Goal: Communication & Community: Answer question/provide support

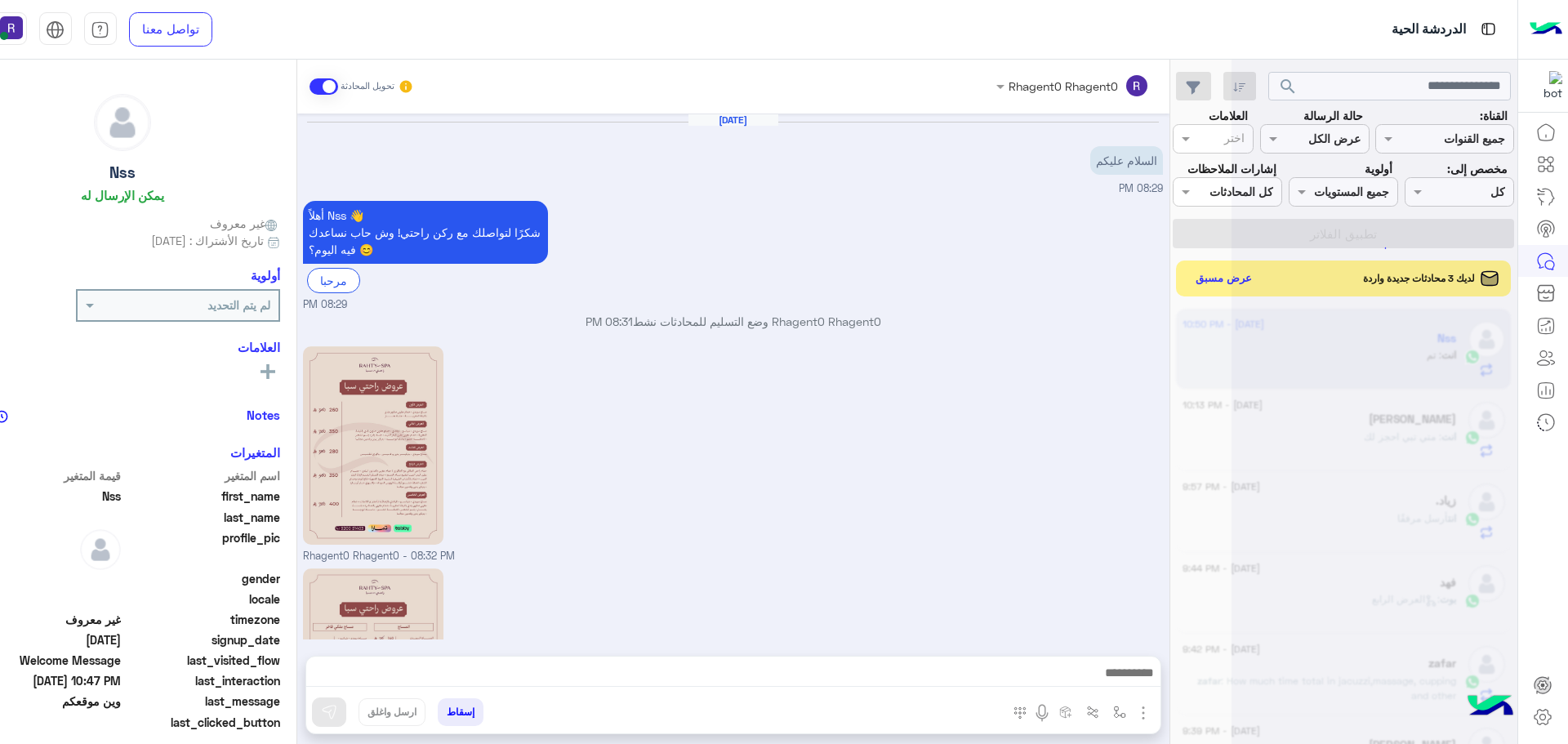
scroll to position [1383, 0]
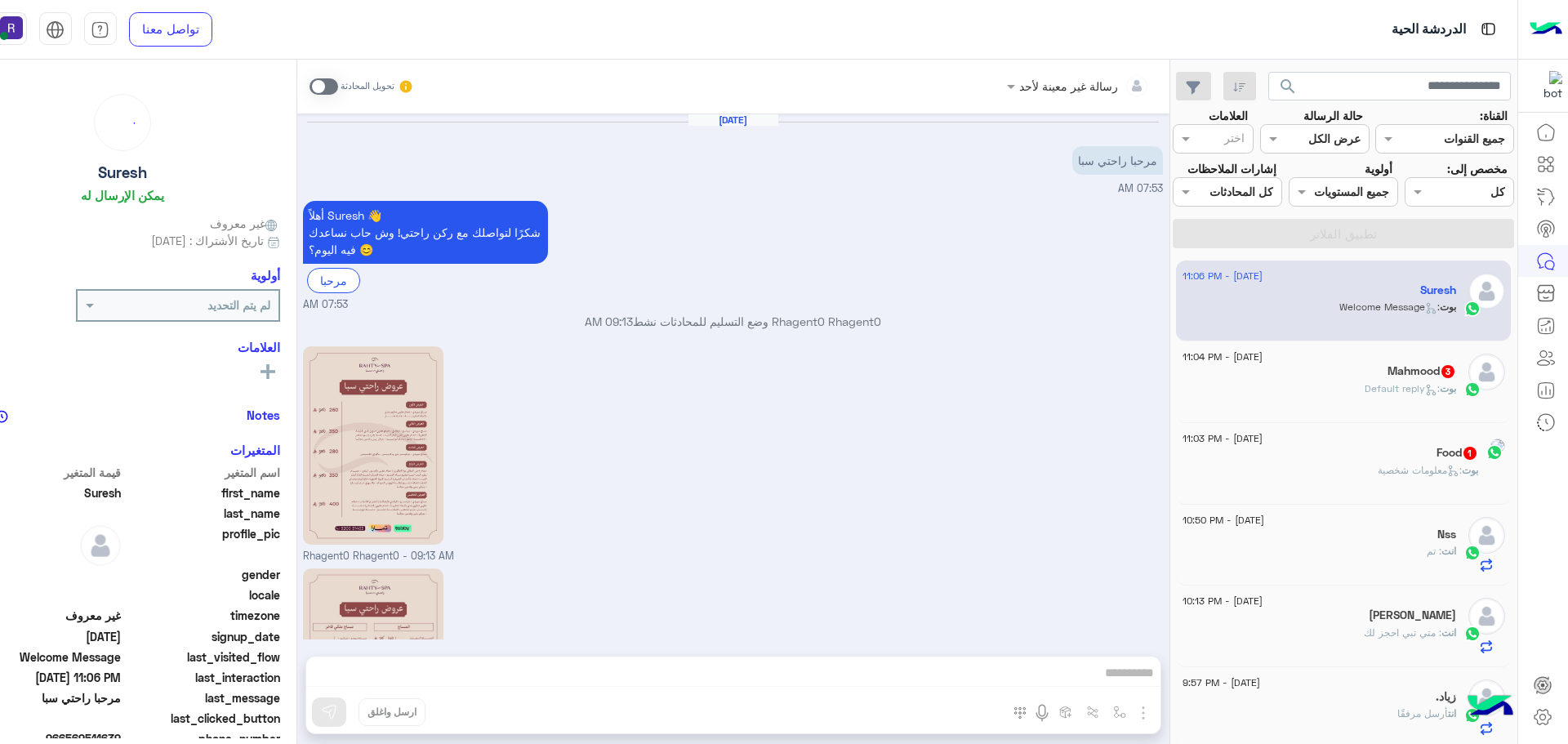
scroll to position [634, 0]
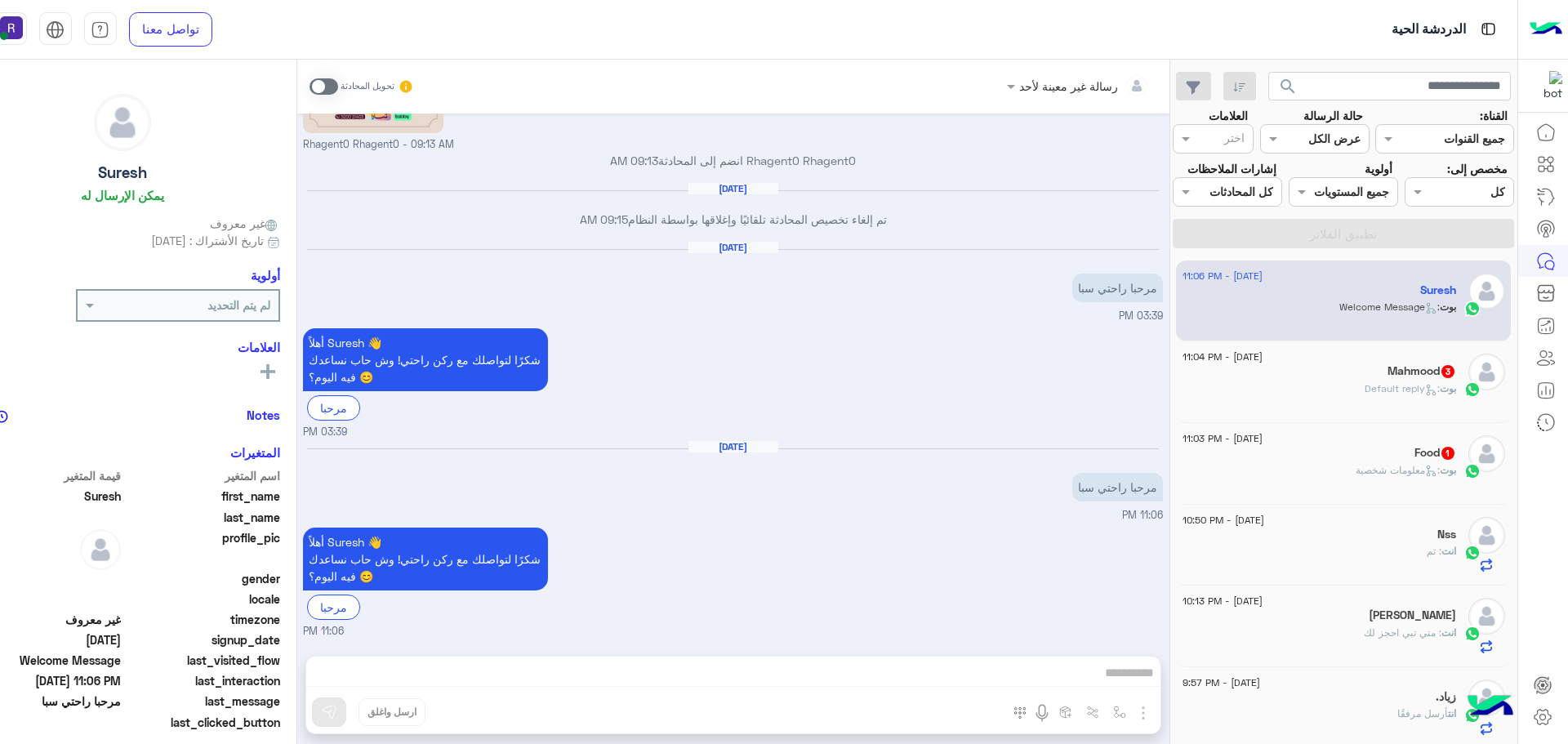
click at [334, 96] on div "تحويل المحادثة" at bounding box center [362, 86] width 105 height 30
click at [333, 92] on span at bounding box center [324, 86] width 29 height 16
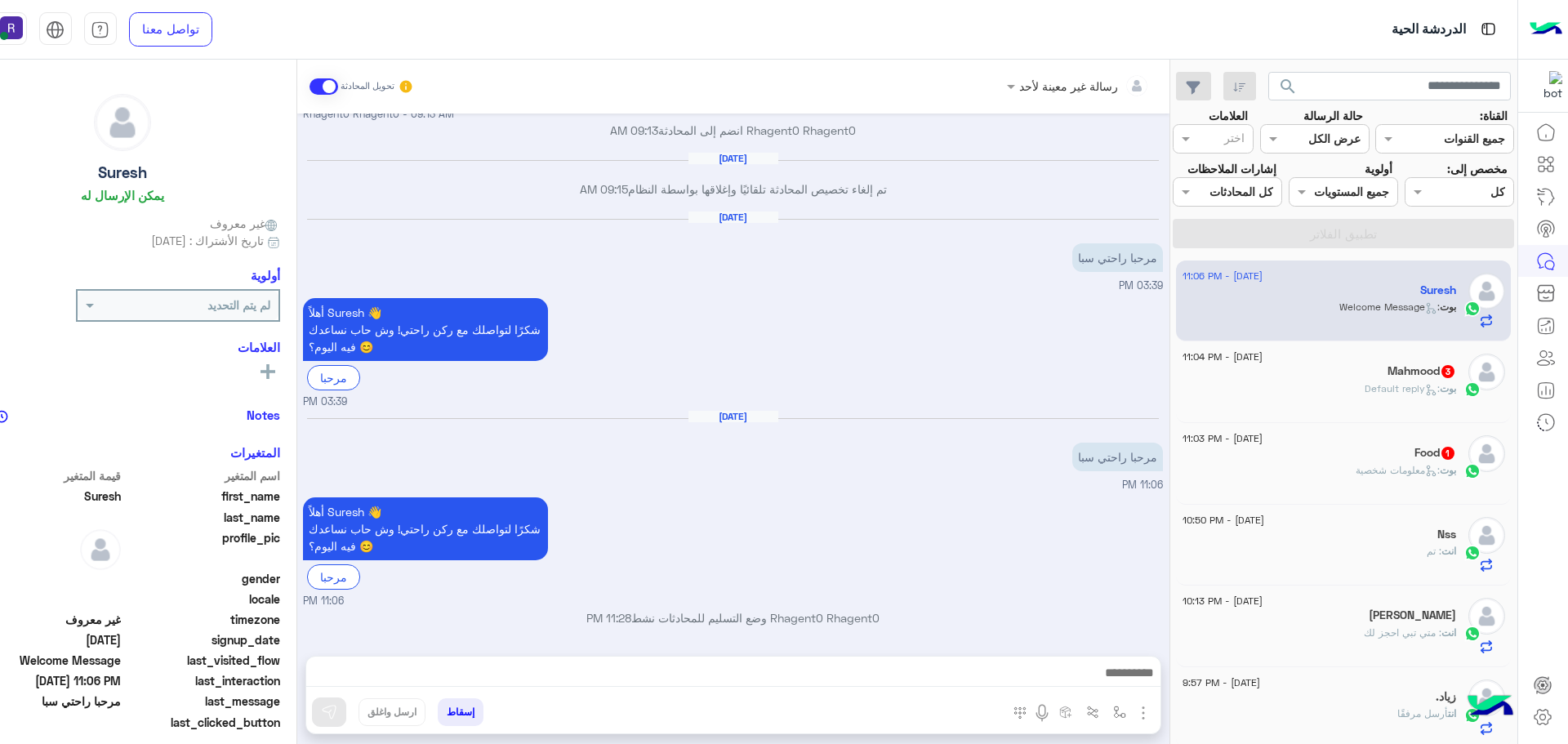
click at [1143, 714] on img "button" at bounding box center [1144, 713] width 20 height 20
click at [1116, 666] on button "الصور" at bounding box center [1118, 678] width 69 height 32
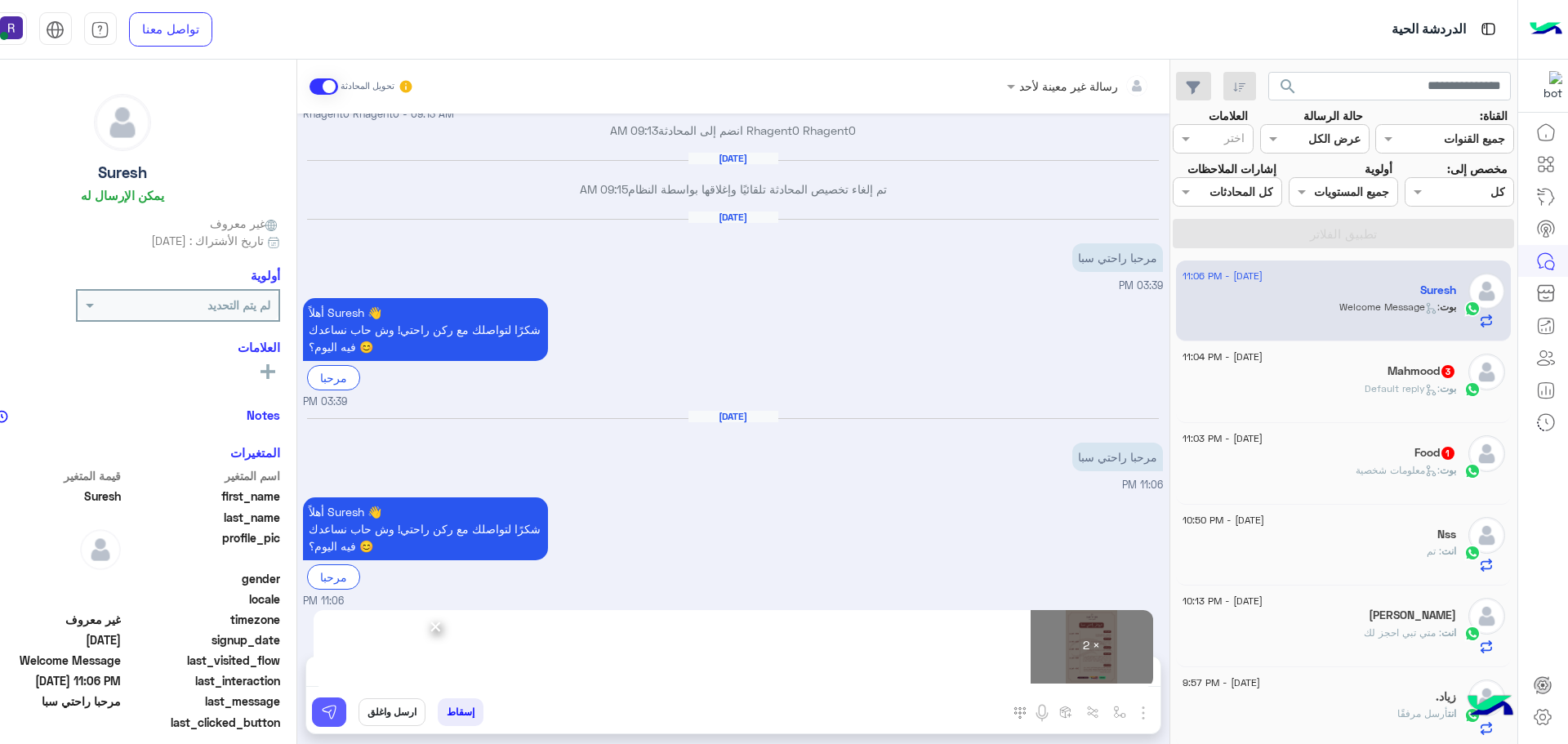
click at [329, 720] on img at bounding box center [329, 713] width 16 height 16
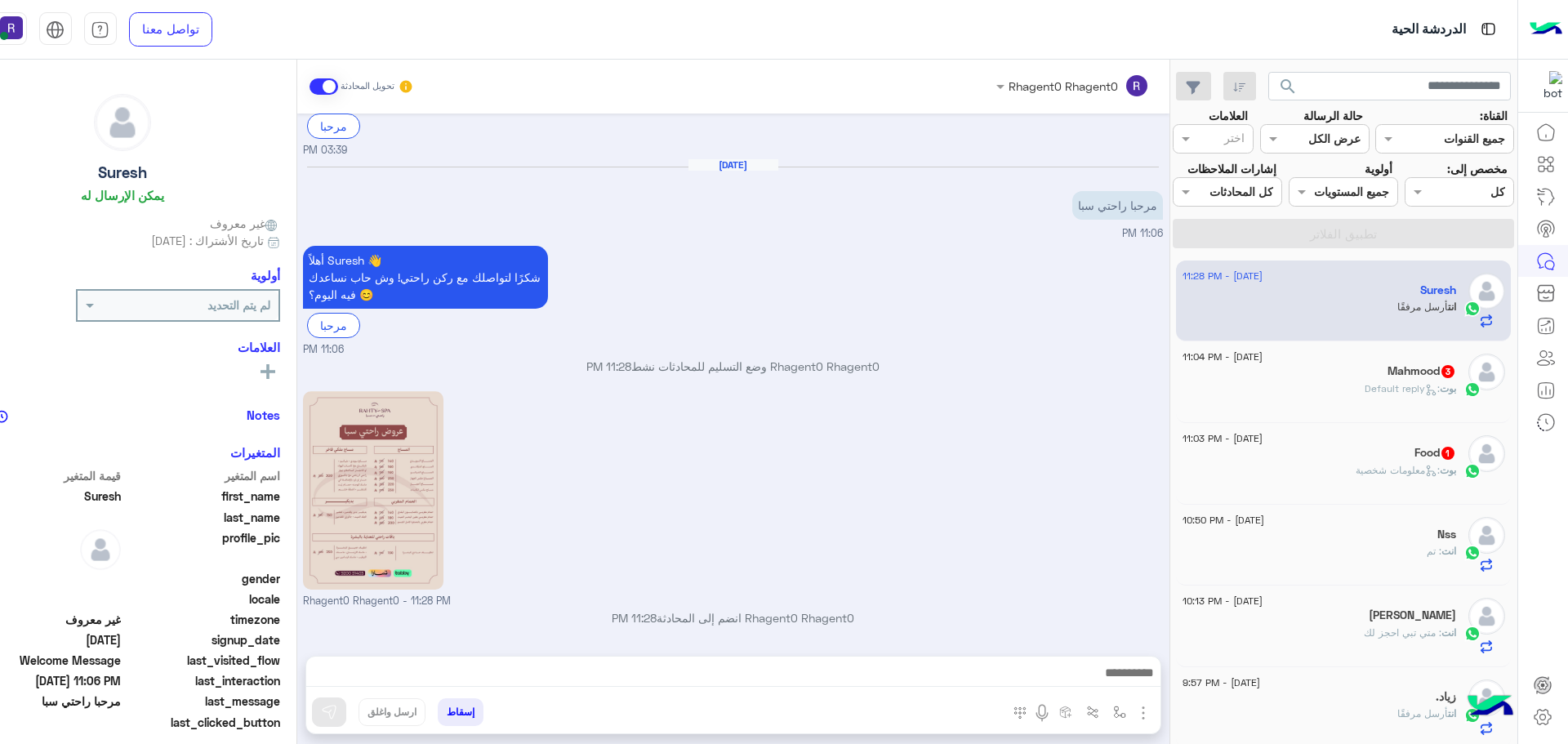
scroll to position [1138, 0]
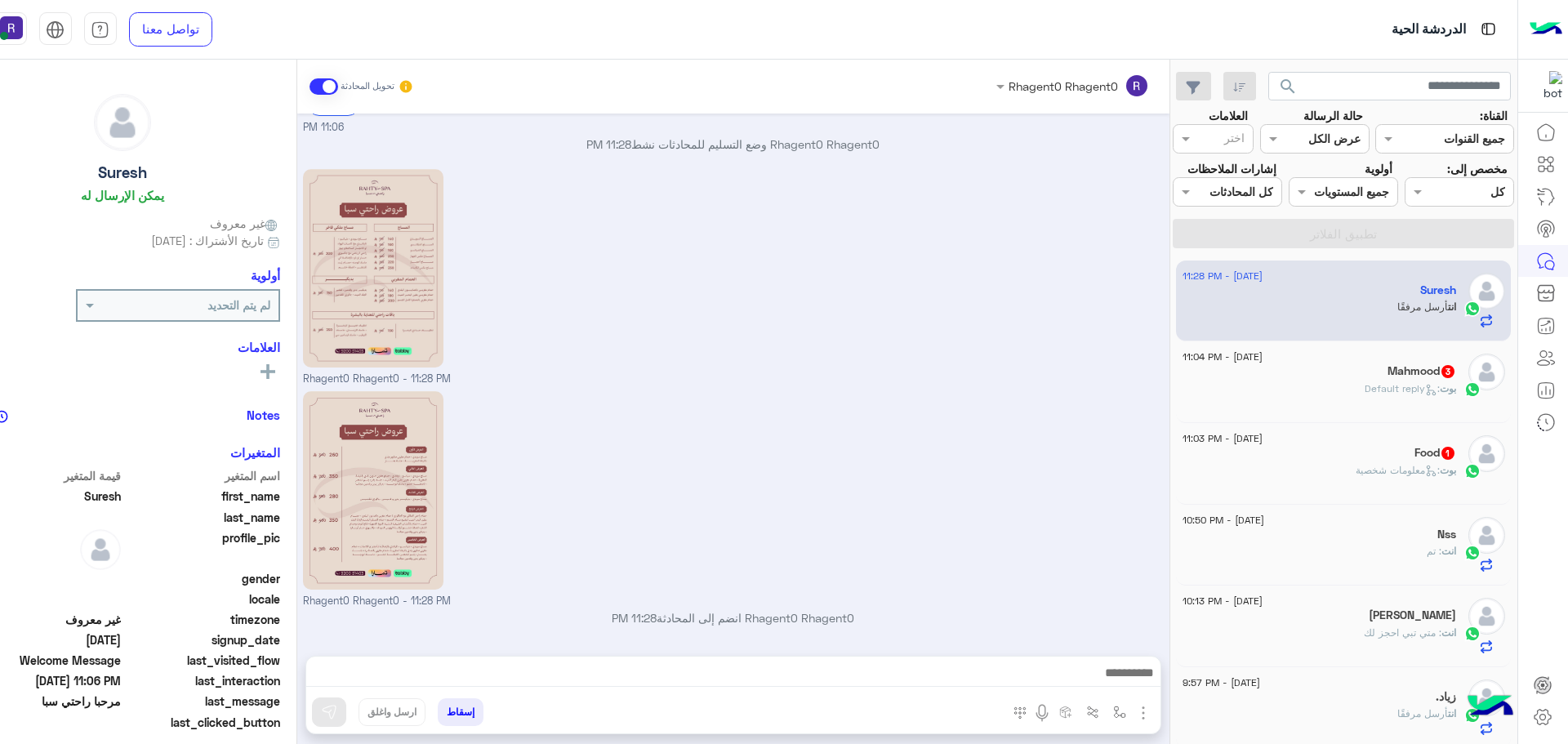
click at [1309, 385] on div "[PERSON_NAME] : Default reply" at bounding box center [1319, 396] width 274 height 29
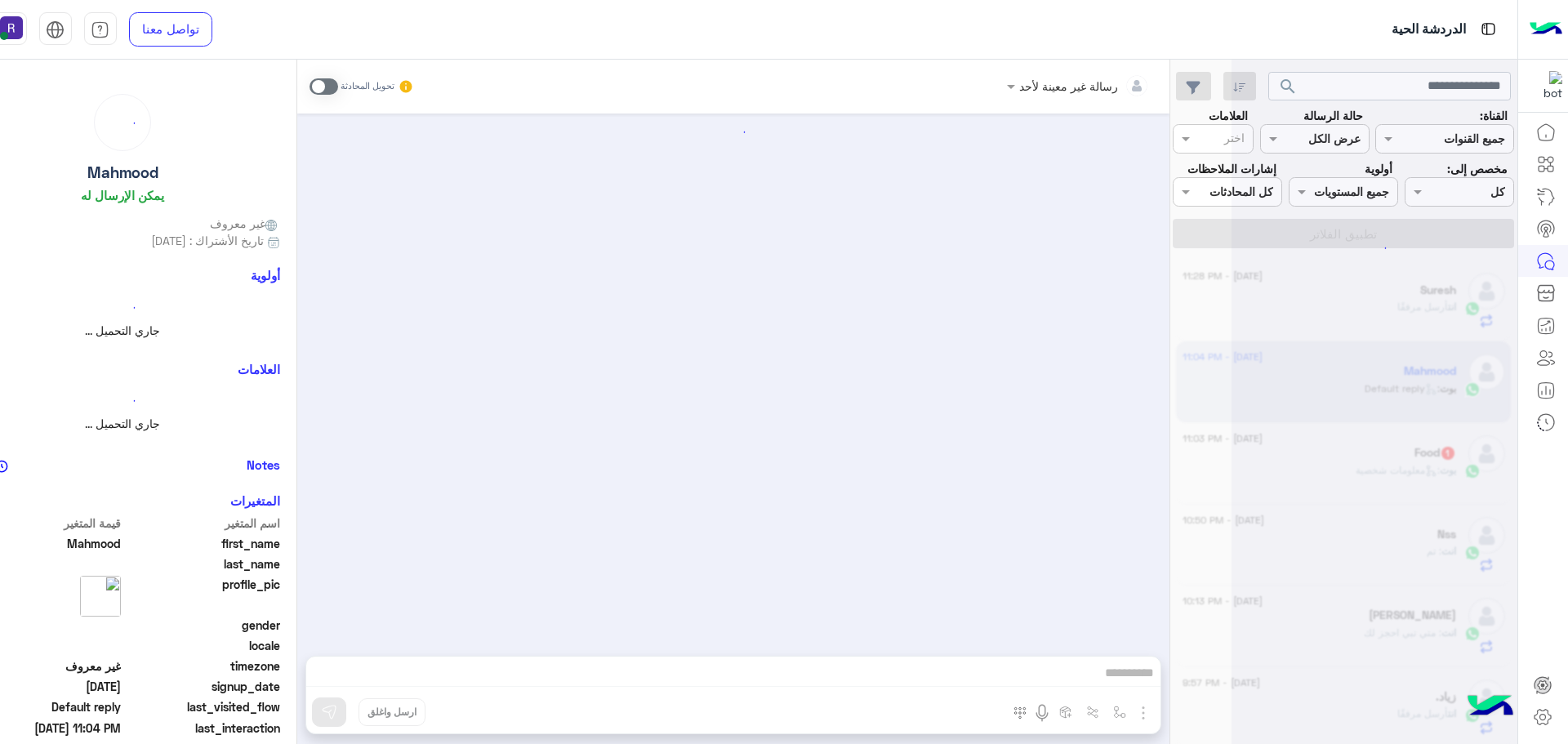
scroll to position [14, 0]
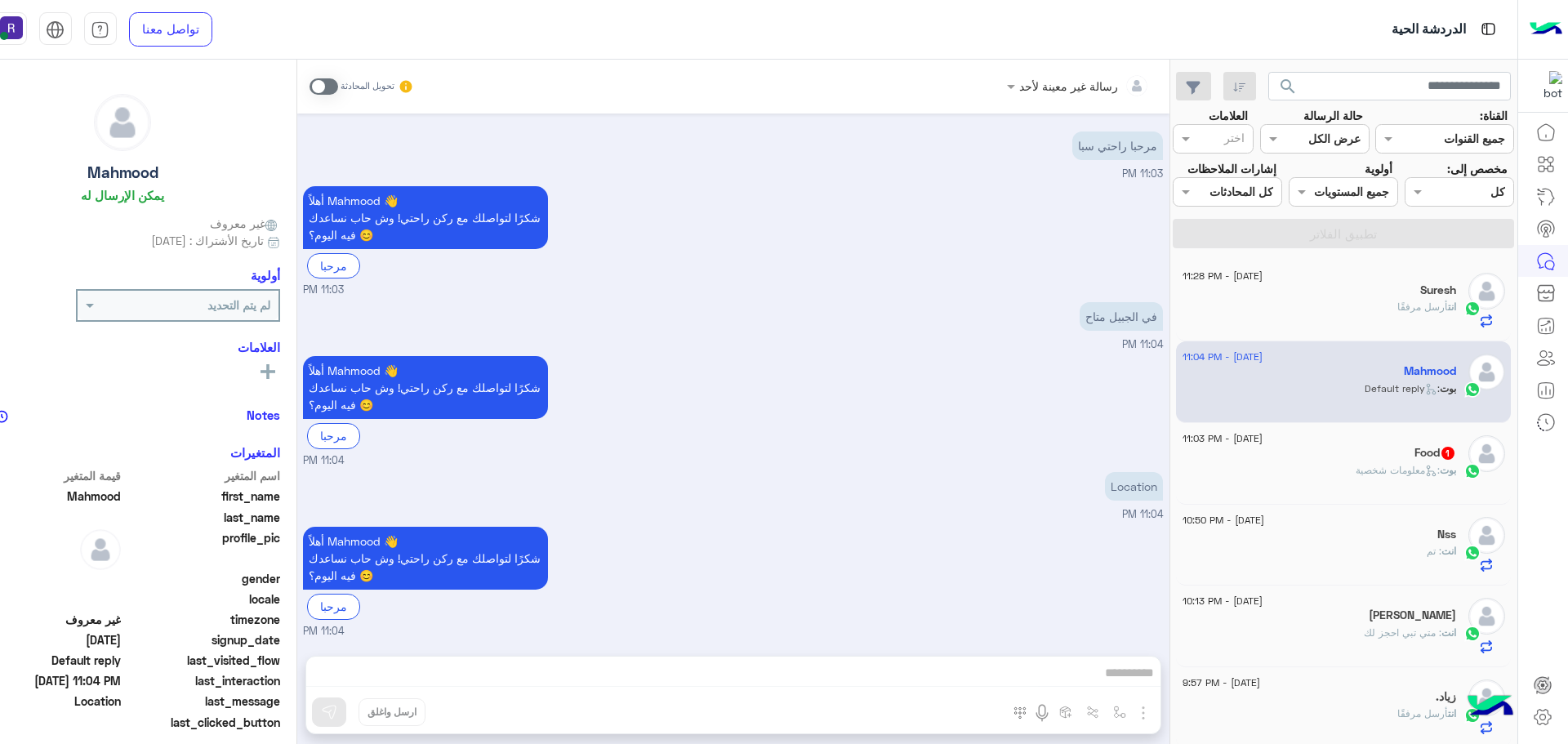
click at [324, 92] on span at bounding box center [324, 86] width 29 height 16
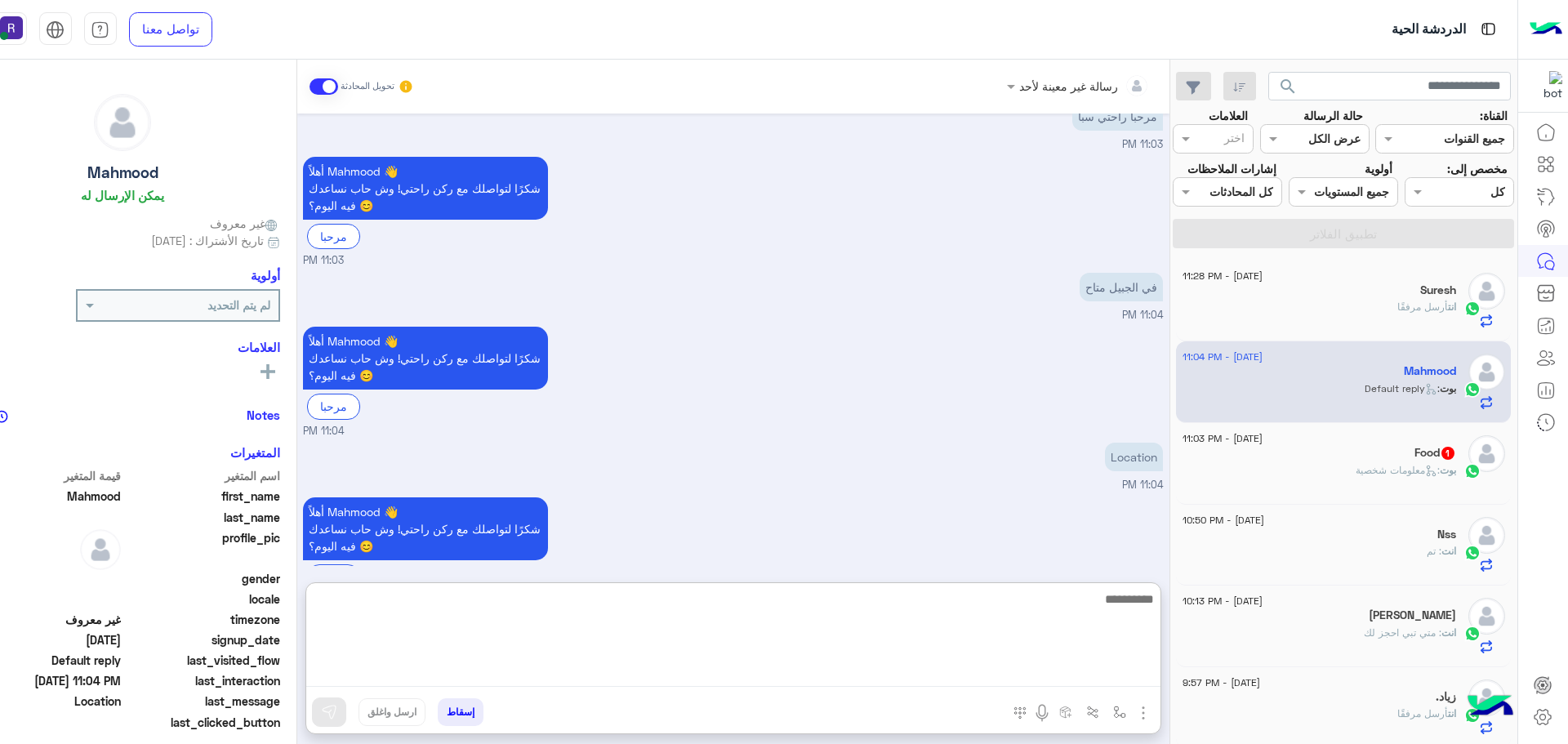
click at [869, 679] on textarea at bounding box center [733, 637] width 854 height 98
click at [869, 679] on textarea "******" at bounding box center [733, 637] width 854 height 98
type textarea "**********"
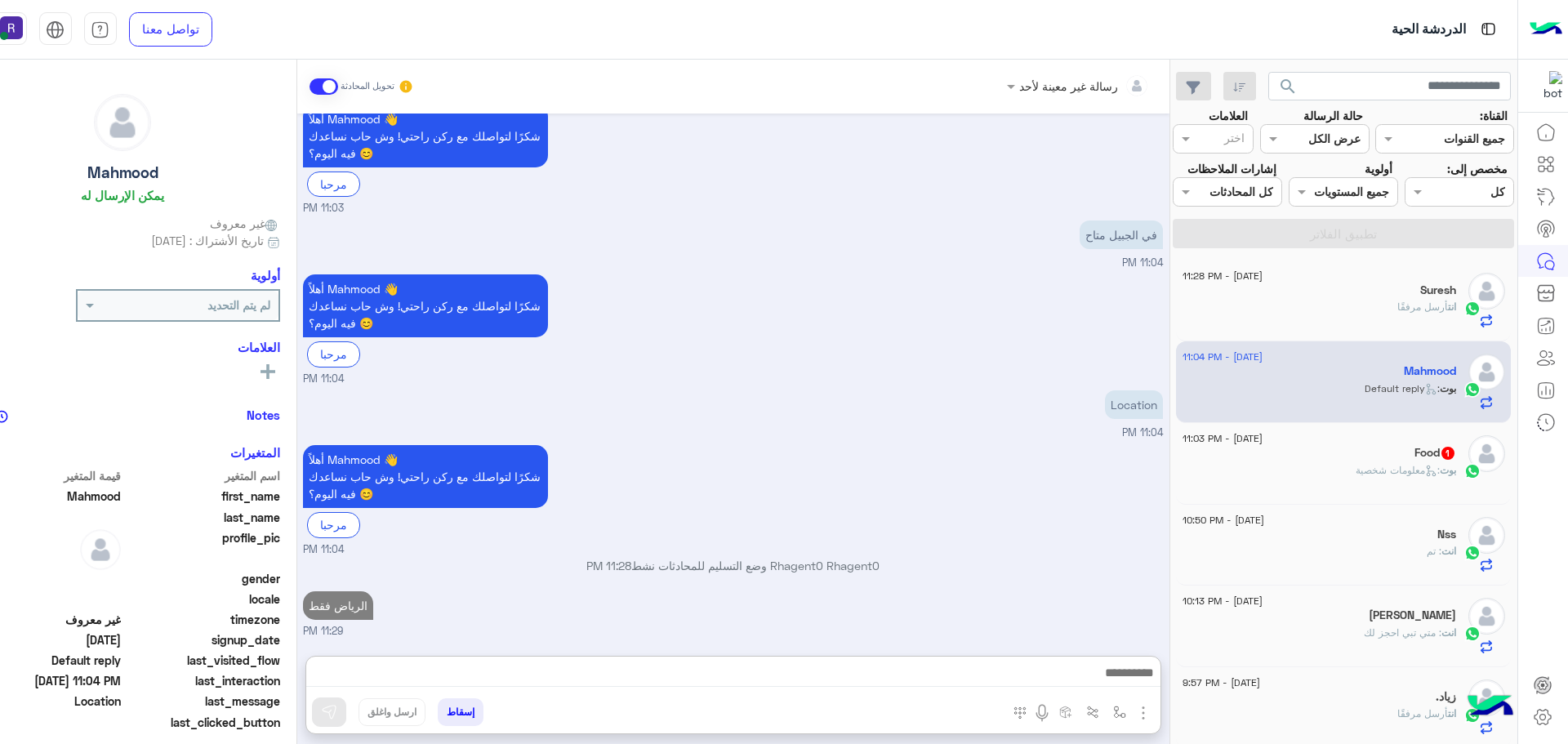
click at [1381, 495] on div "[DATE] - 11:03 PM Food 1 بوت : معلومات شخصية" at bounding box center [1343, 464] width 335 height 82
click at [1351, 489] on div "بوت : معلومات شخصية" at bounding box center [1319, 477] width 274 height 29
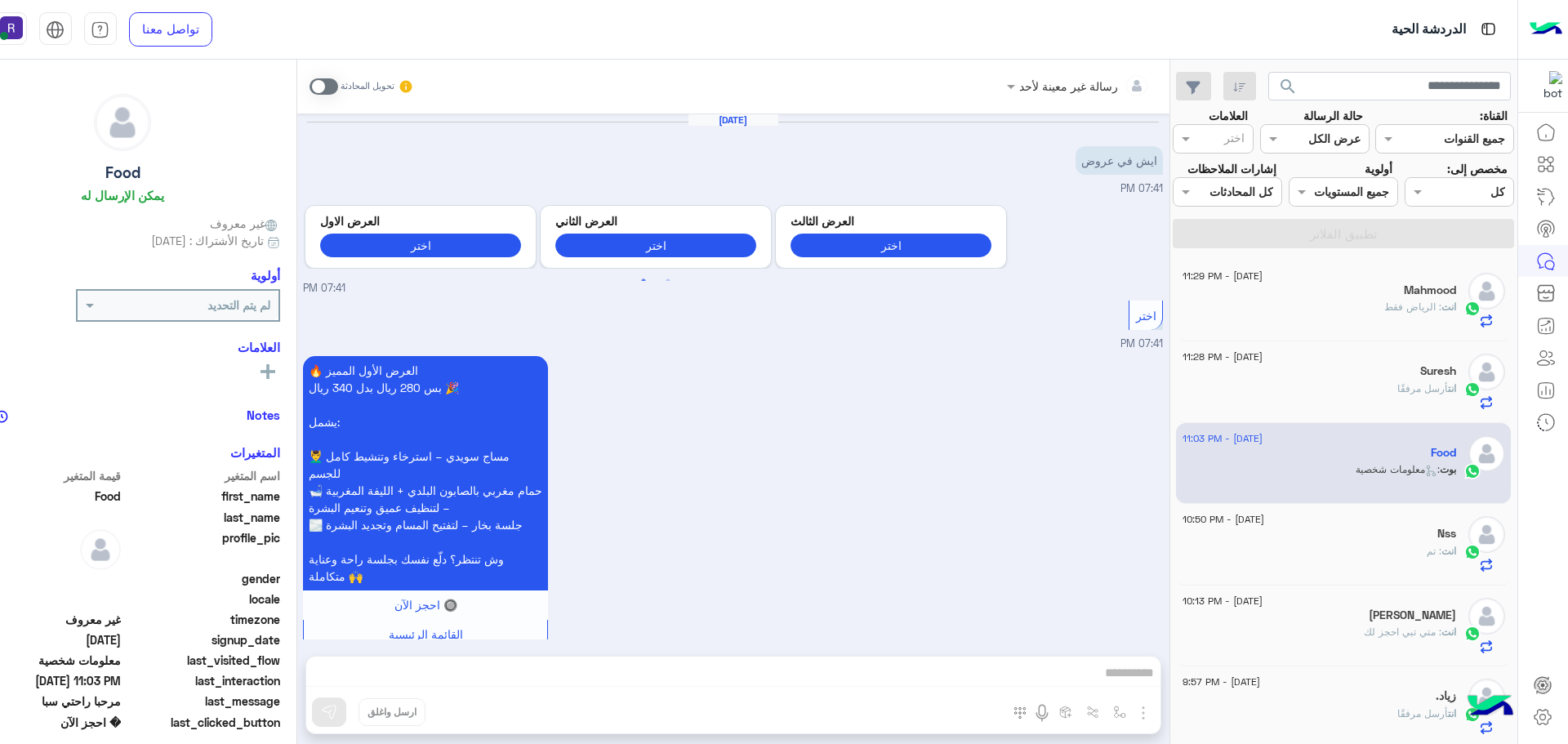
scroll to position [1618, 0]
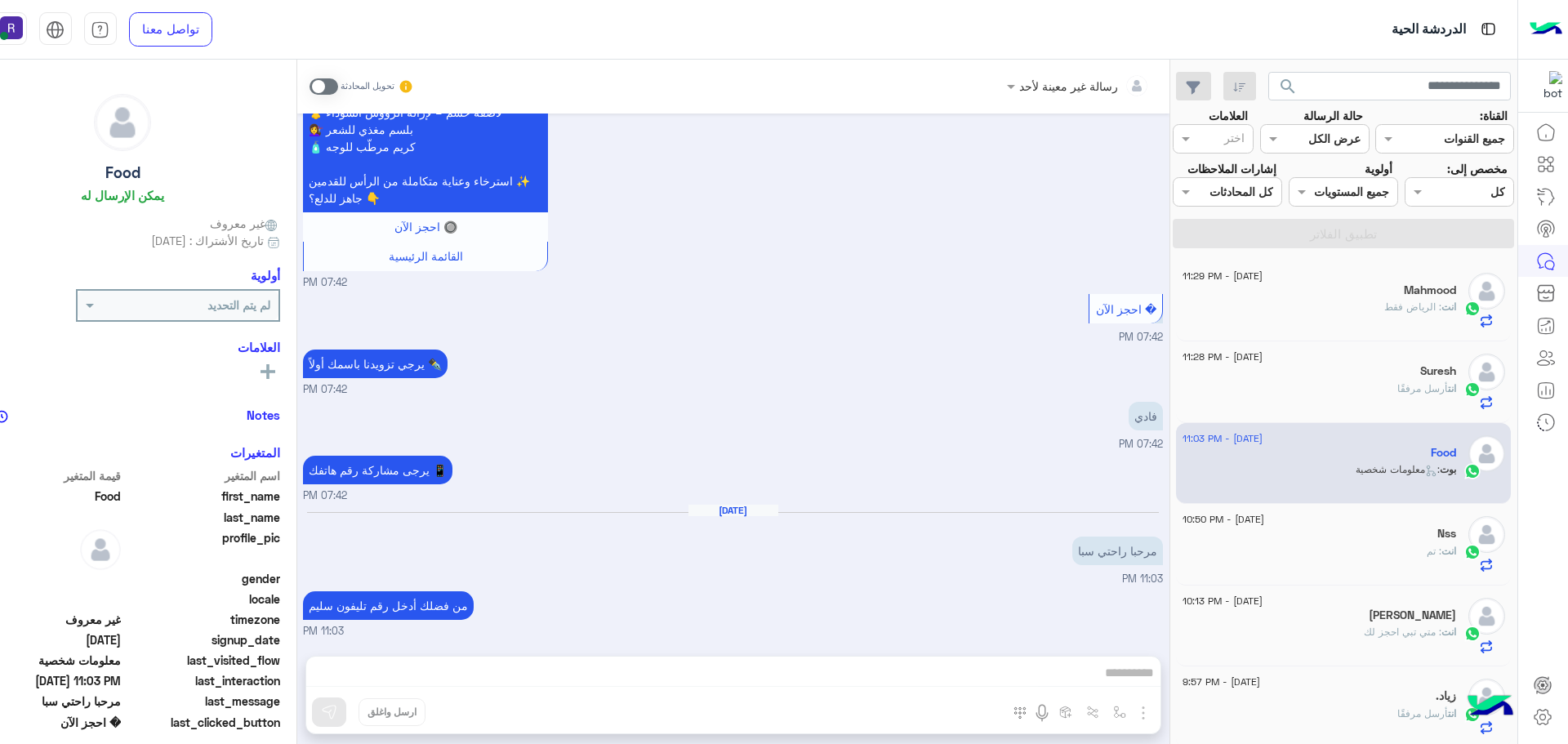
click at [329, 88] on span at bounding box center [324, 86] width 29 height 16
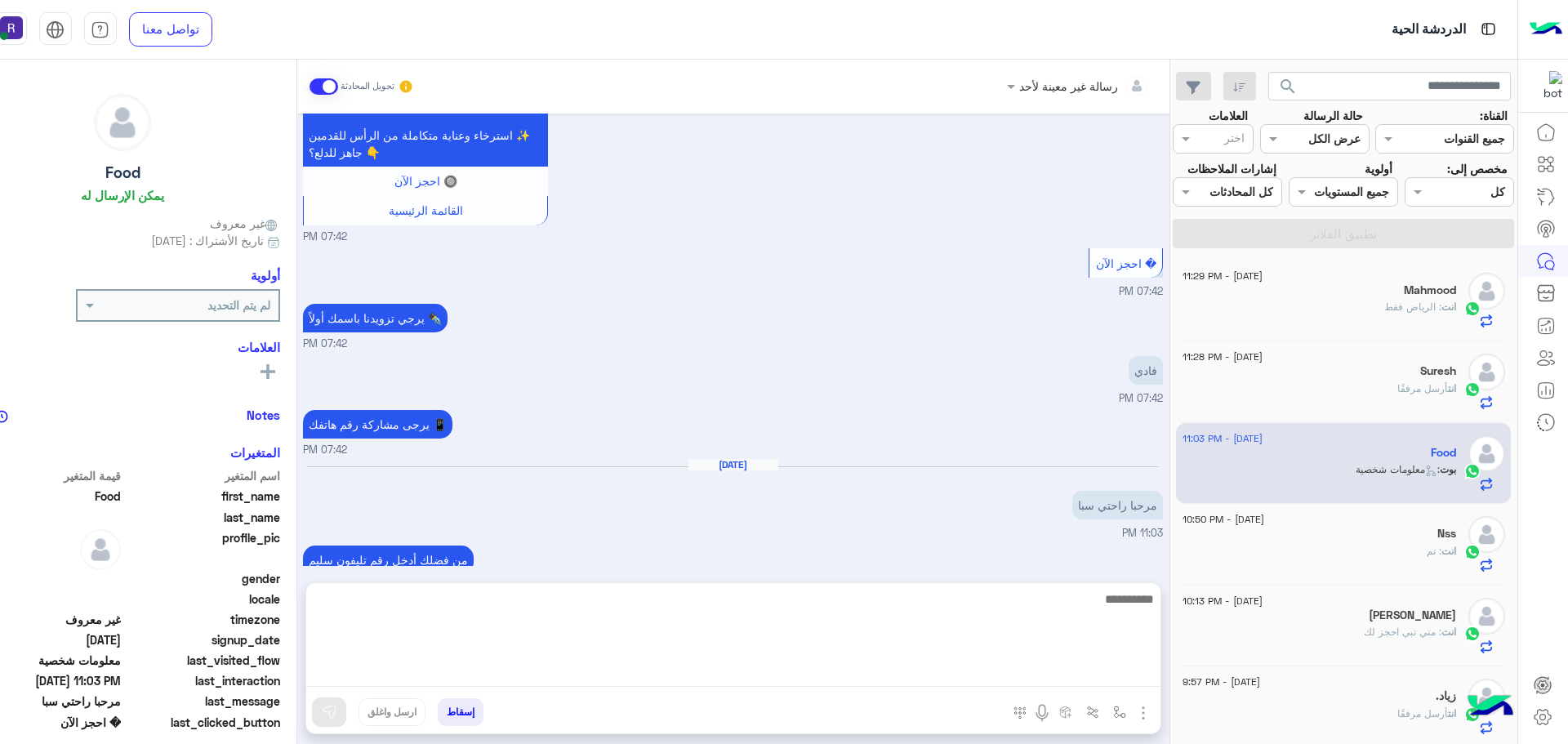
click at [937, 673] on textarea at bounding box center [733, 637] width 854 height 98
paste textarea "**********"
type textarea "**********"
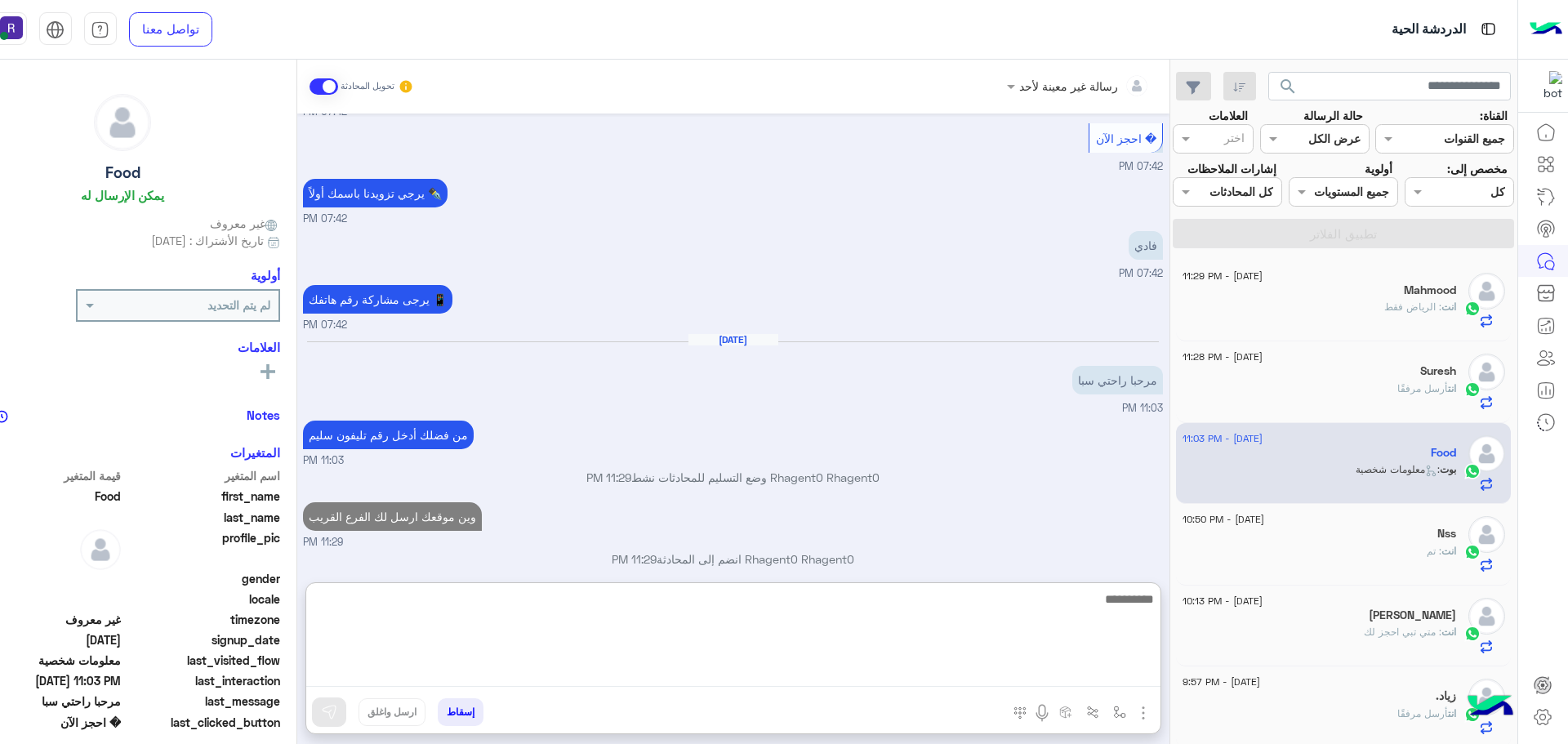
scroll to position [1803, 0]
